Goal: Task Accomplishment & Management: Use online tool/utility

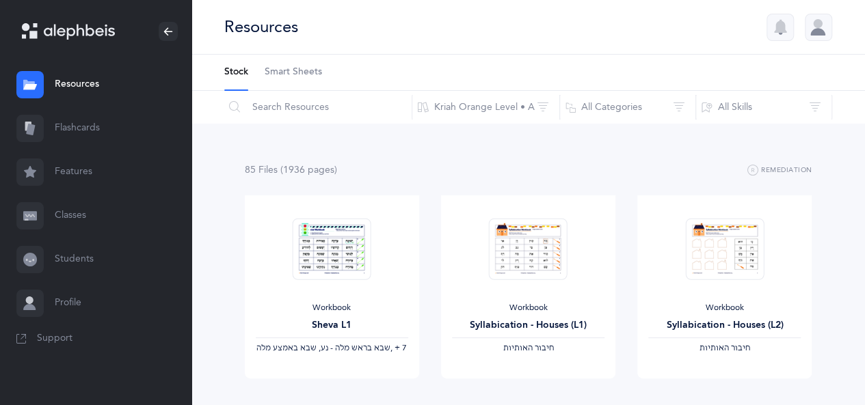
click at [284, 72] on span "Smart Sheets" at bounding box center [293, 73] width 57 height 14
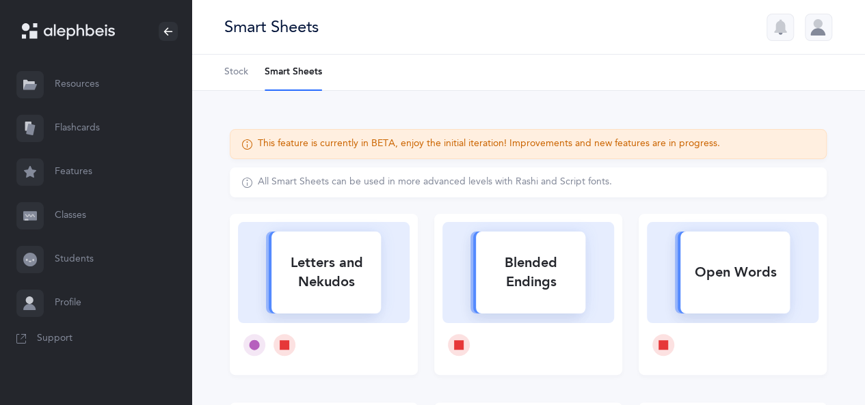
click at [379, 247] on div "Letters and Nekudos" at bounding box center [325, 272] width 109 height 55
select select
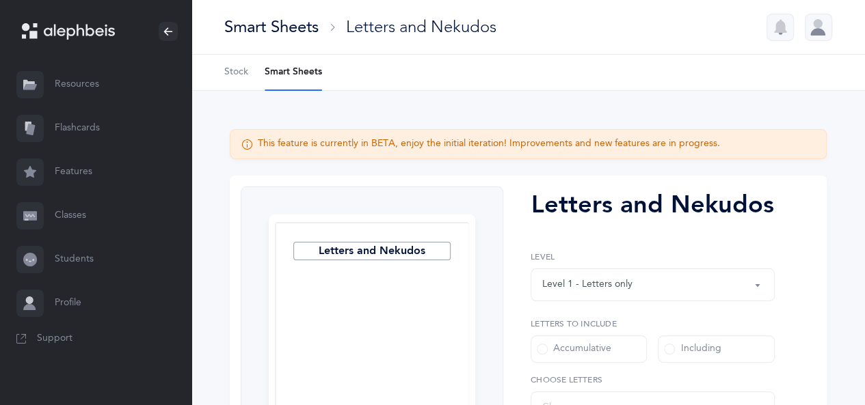
select select "27"
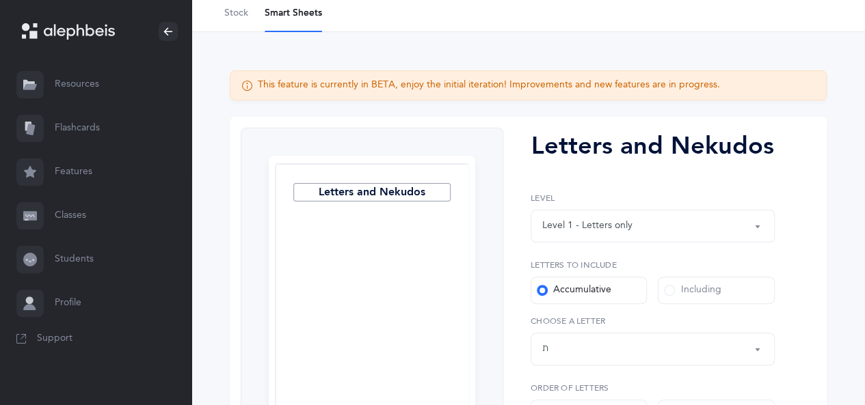
scroll to position [137, 0]
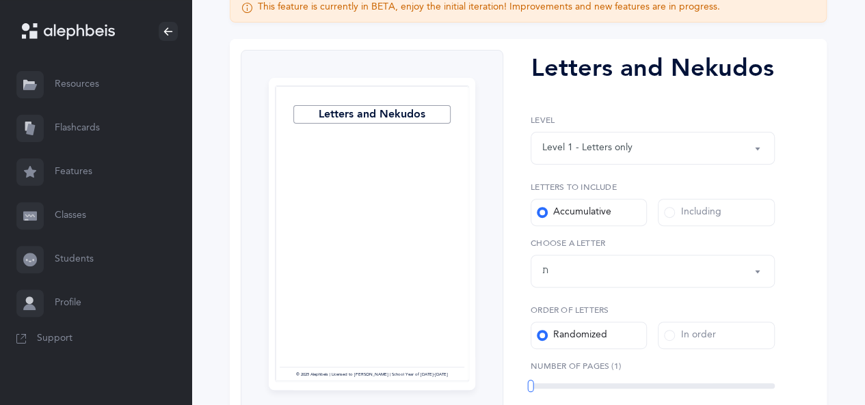
click at [706, 217] on div "Including" at bounding box center [692, 213] width 57 height 14
click at [0, 0] on input "Including" at bounding box center [0, 0] width 0 height 0
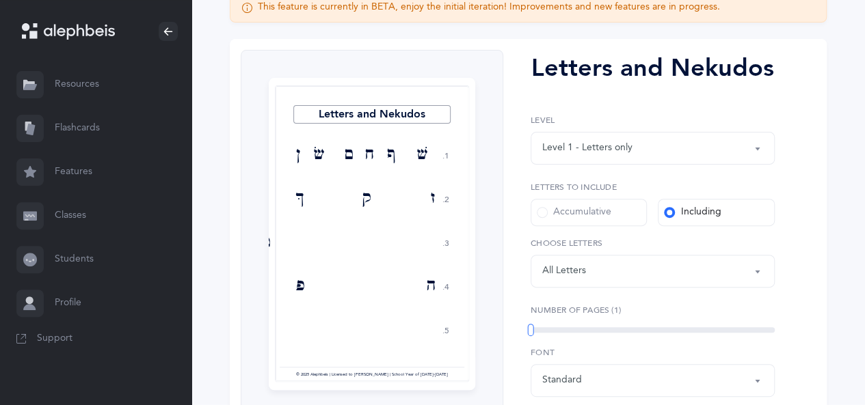
click at [694, 266] on div "Letters: All Letters" at bounding box center [652, 271] width 221 height 23
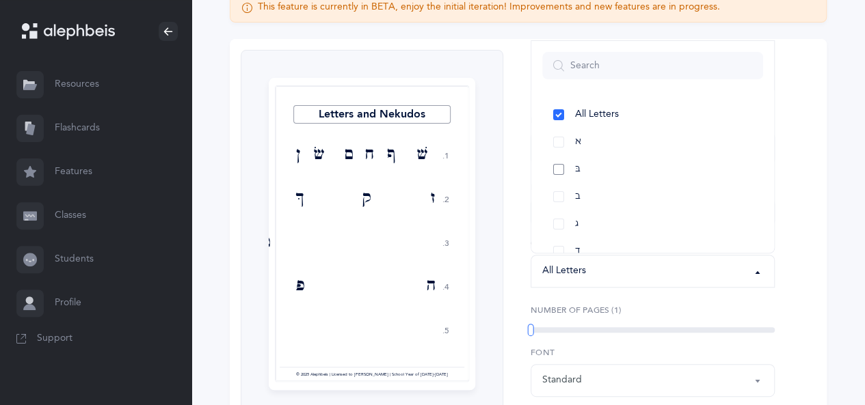
click at [573, 167] on link "בּ" at bounding box center [652, 169] width 221 height 27
select select "81"
click at [569, 189] on link "ב" at bounding box center [652, 196] width 221 height 27
click at [560, 224] on link "ג" at bounding box center [652, 224] width 221 height 27
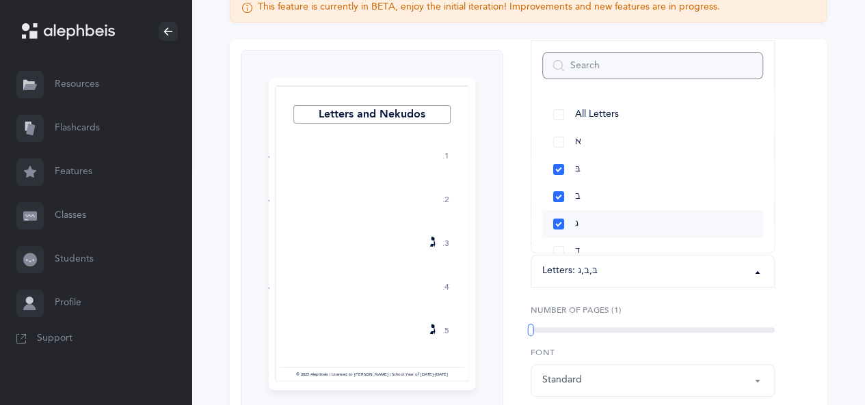
scroll to position [68, 0]
click at [587, 191] on link "ד" at bounding box center [652, 183] width 221 height 27
click at [593, 168] on link "ו" at bounding box center [652, 169] width 221 height 27
click at [591, 196] on link "ז" at bounding box center [652, 196] width 221 height 27
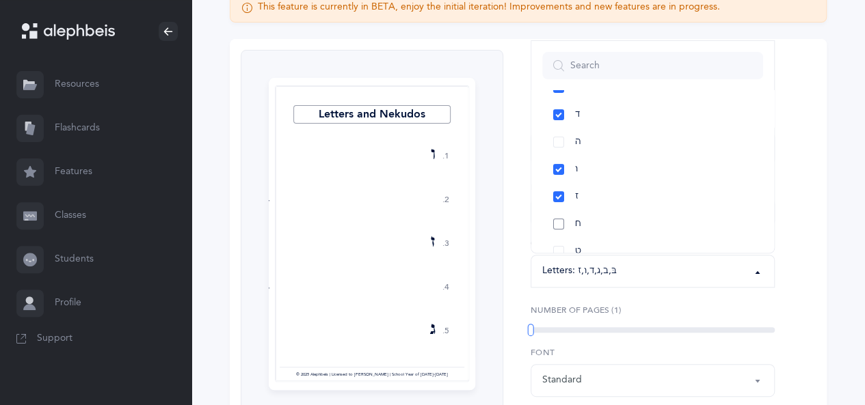
click at [590, 221] on link "ח" at bounding box center [652, 224] width 221 height 27
click at [591, 243] on link "ט" at bounding box center [652, 251] width 221 height 27
click at [593, 166] on link "כּ" at bounding box center [652, 169] width 221 height 27
click at [589, 189] on link "ךּ" at bounding box center [652, 196] width 221 height 27
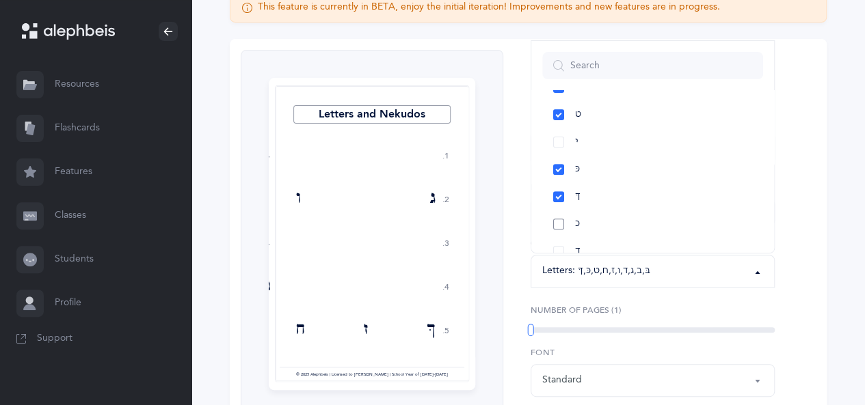
click at [584, 219] on link "כ" at bounding box center [652, 224] width 221 height 27
click at [581, 241] on link "ך" at bounding box center [652, 251] width 221 height 27
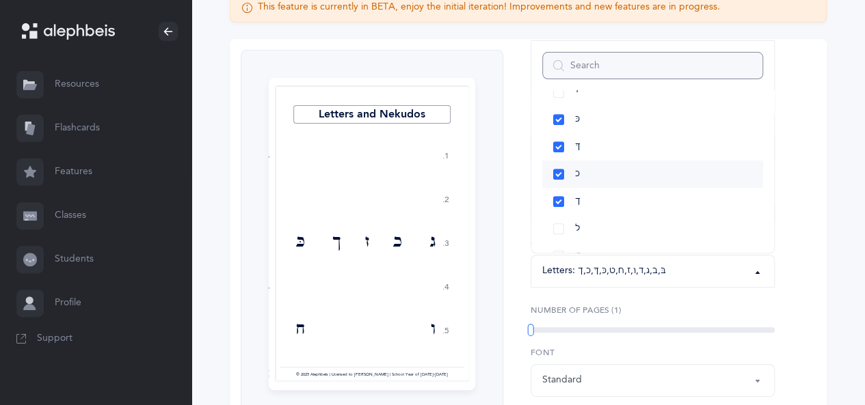
scroll to position [342, 0]
click at [593, 232] on link "מ" at bounding box center [652, 237] width 221 height 27
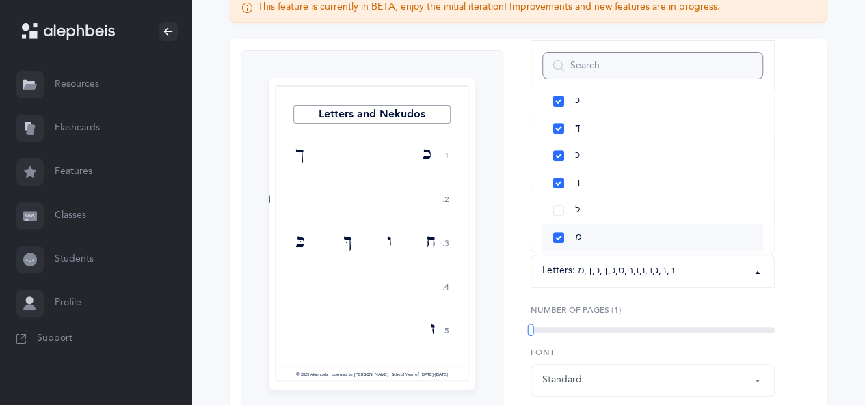
scroll to position [410, 0]
click at [595, 197] on link "ם" at bounding box center [652, 196] width 221 height 27
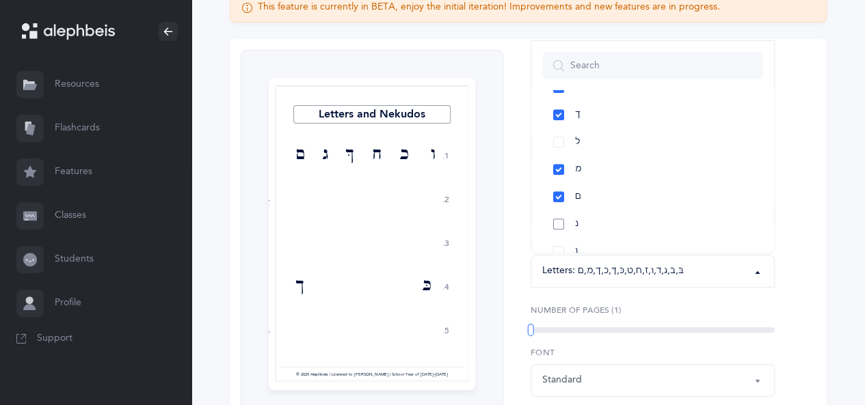
click at [592, 226] on link "נ" at bounding box center [652, 224] width 221 height 27
click at [591, 241] on link "ן" at bounding box center [652, 251] width 221 height 27
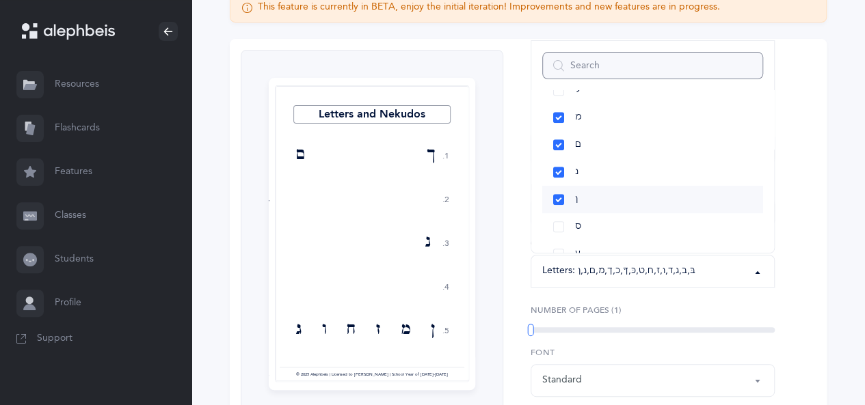
scroll to position [479, 0]
click at [591, 212] on link "ס" at bounding box center [652, 210] width 221 height 27
click at [589, 229] on link "ע" at bounding box center [652, 237] width 221 height 27
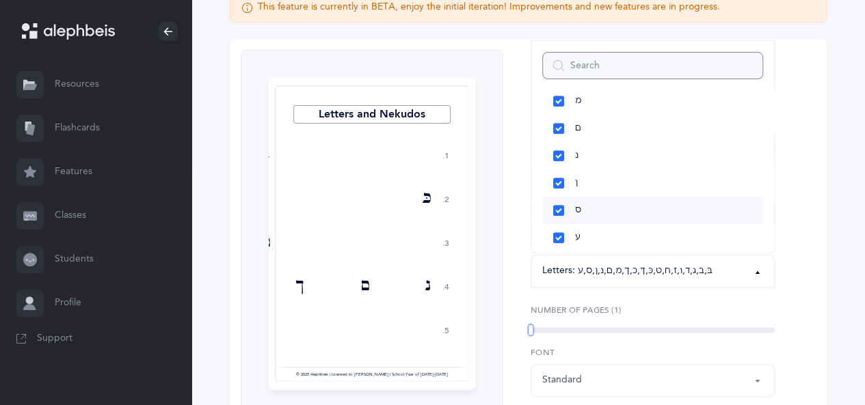
scroll to position [547, 0]
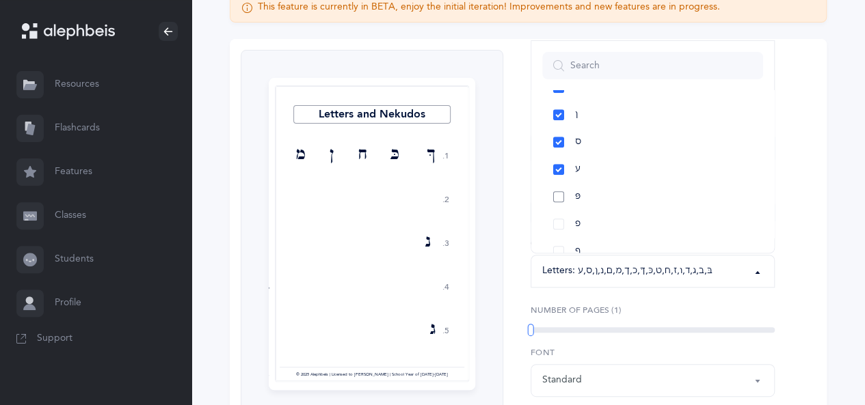
click at [593, 196] on link "פּ" at bounding box center [652, 196] width 221 height 27
click at [587, 224] on link "פ" at bounding box center [652, 224] width 221 height 27
click at [584, 245] on link "ף" at bounding box center [652, 251] width 221 height 27
click at [600, 140] on link "צ" at bounding box center [652, 142] width 221 height 27
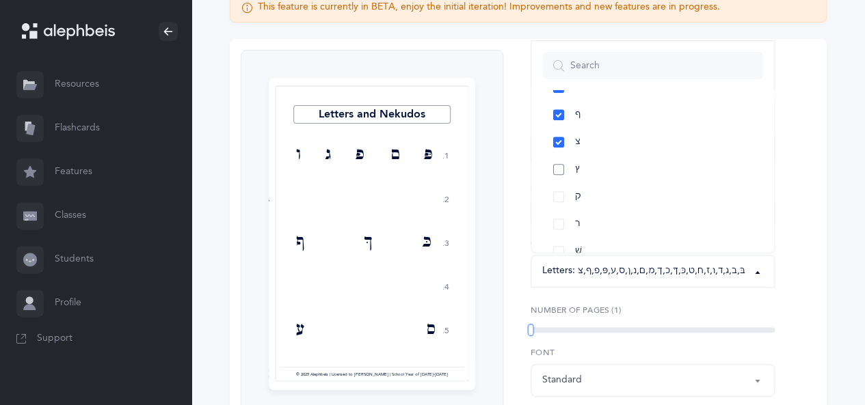
click at [599, 169] on link "ץ" at bounding box center [652, 169] width 221 height 27
click at [598, 217] on link "ר" at bounding box center [652, 224] width 221 height 27
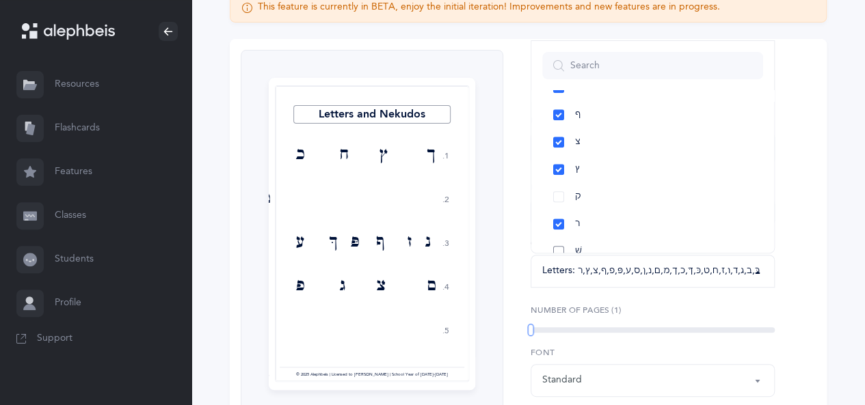
click at [589, 247] on link "שׁ" at bounding box center [652, 251] width 221 height 27
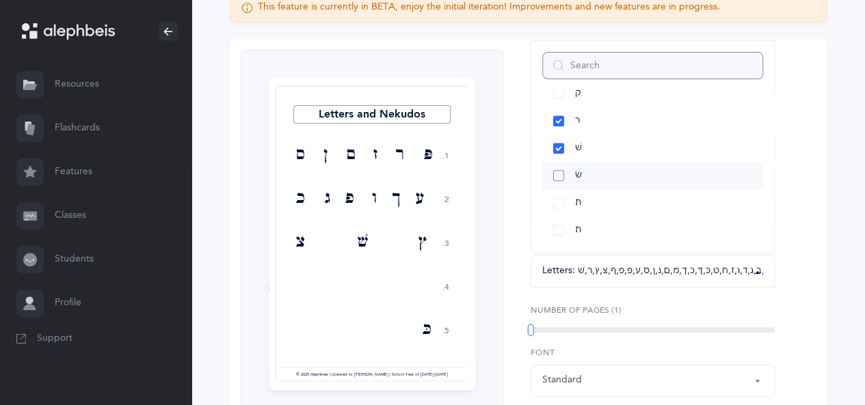
scroll to position [788, 0]
click at [599, 170] on link "שׂ" at bounding box center [652, 174] width 221 height 27
click at [595, 203] on link "תּ" at bounding box center [652, 202] width 221 height 27
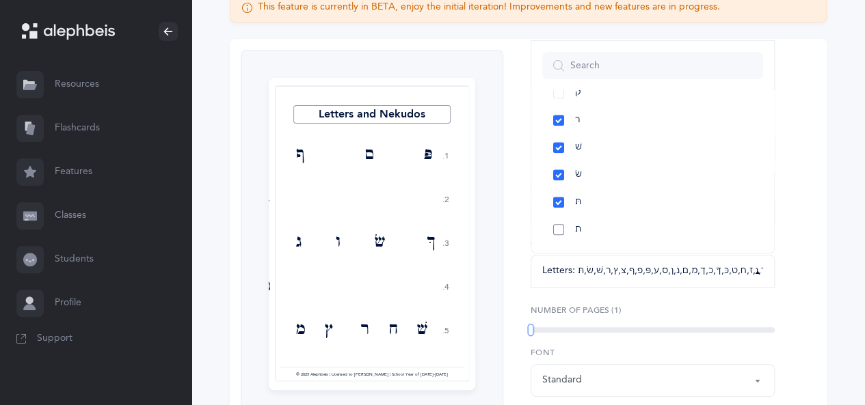
click at [589, 230] on link "ת" at bounding box center [652, 229] width 221 height 27
click at [792, 325] on div "Letters and Nekudos 1. 2. 3. 4. 5. ת ו ץ ס [DEMOGRAPHIC_DATA] שׁ ב ר כ ךּ פּ ז …" at bounding box center [528, 284] width 597 height 491
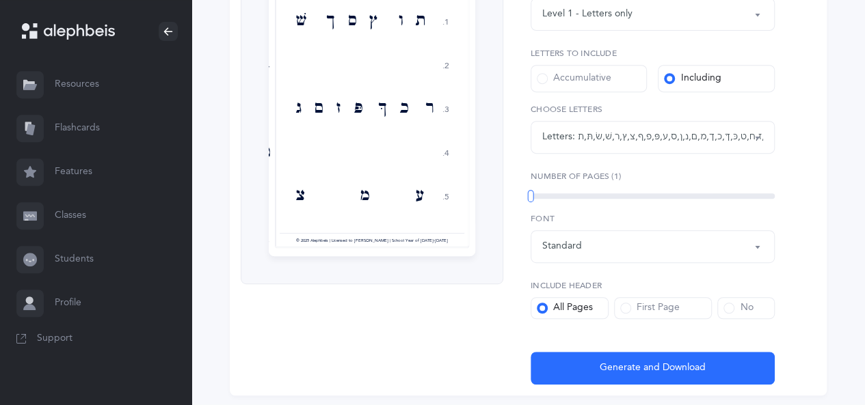
scroll to position [273, 0]
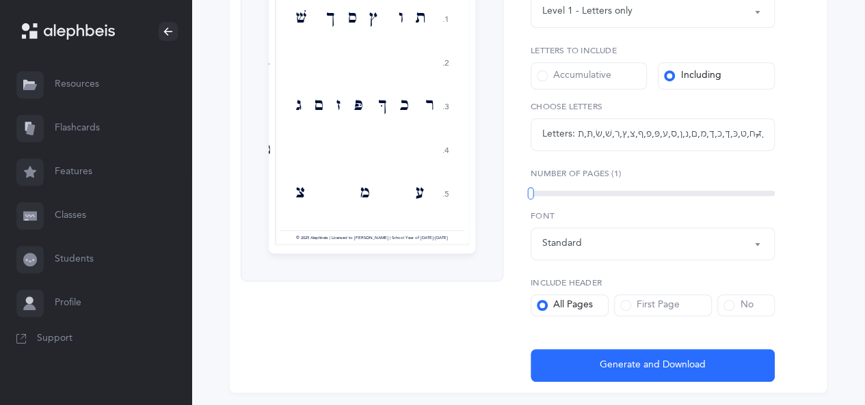
click at [732, 300] on span at bounding box center [728, 305] width 11 height 11
click at [0, 0] on input "No" at bounding box center [0, 0] width 0 height 0
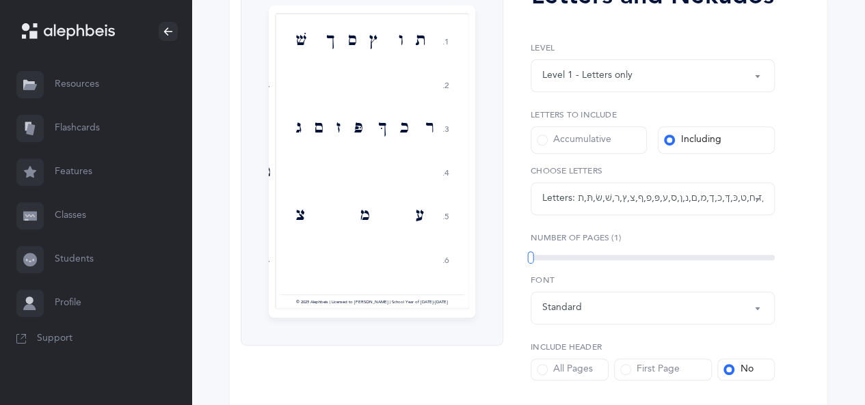
scroll to position [314, 0]
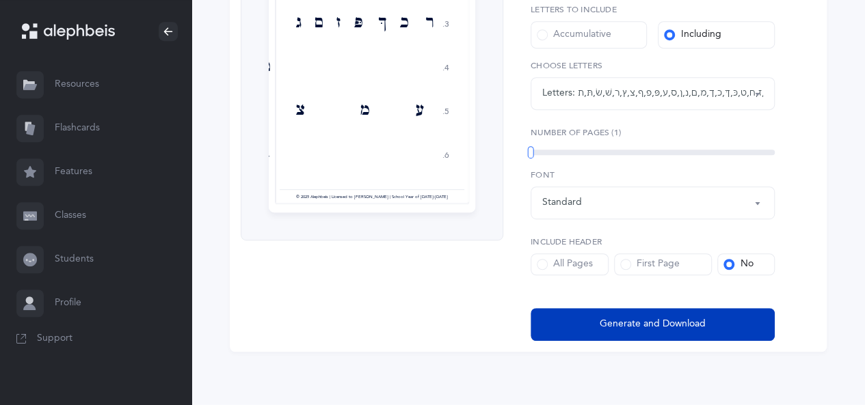
click at [625, 317] on span "Generate and Download" at bounding box center [653, 324] width 106 height 14
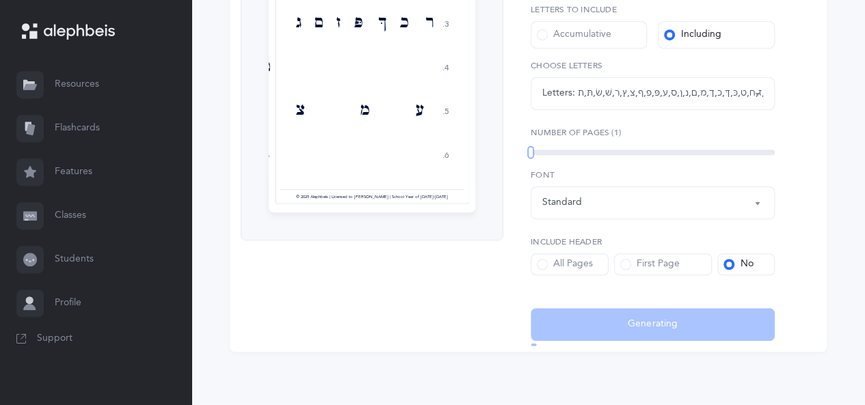
select select "81"
